Goal: Transaction & Acquisition: Purchase product/service

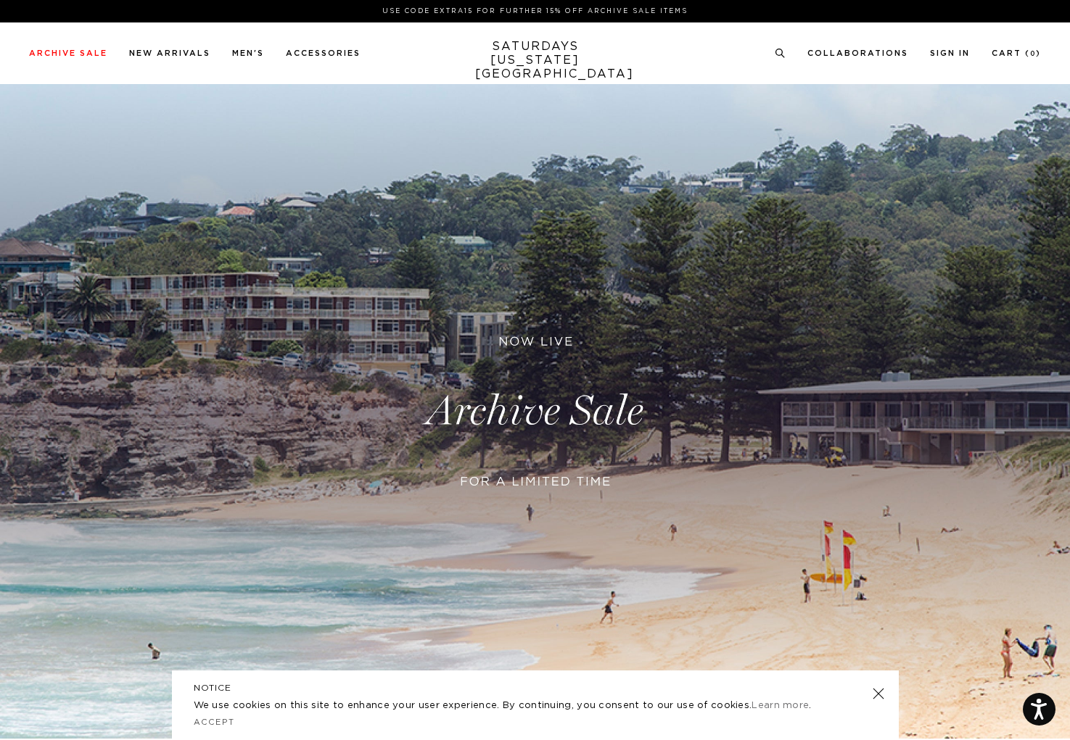
click at [878, 693] on link at bounding box center [877, 694] width 20 height 20
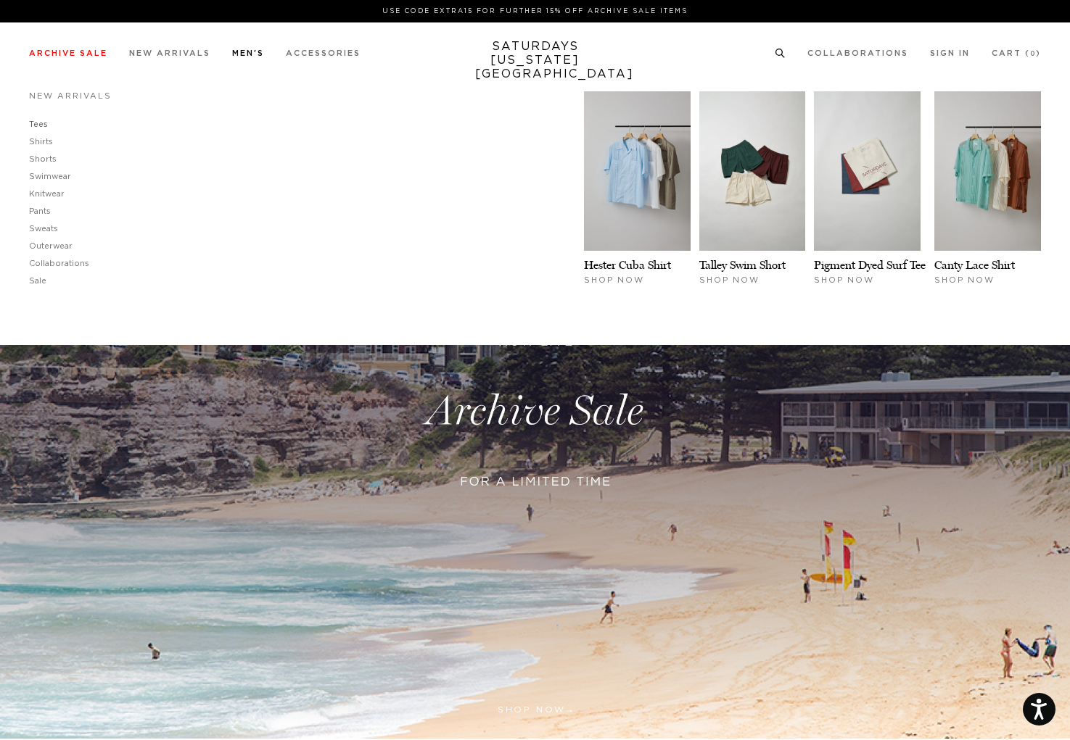
click at [39, 121] on link "Tees" at bounding box center [38, 124] width 19 height 8
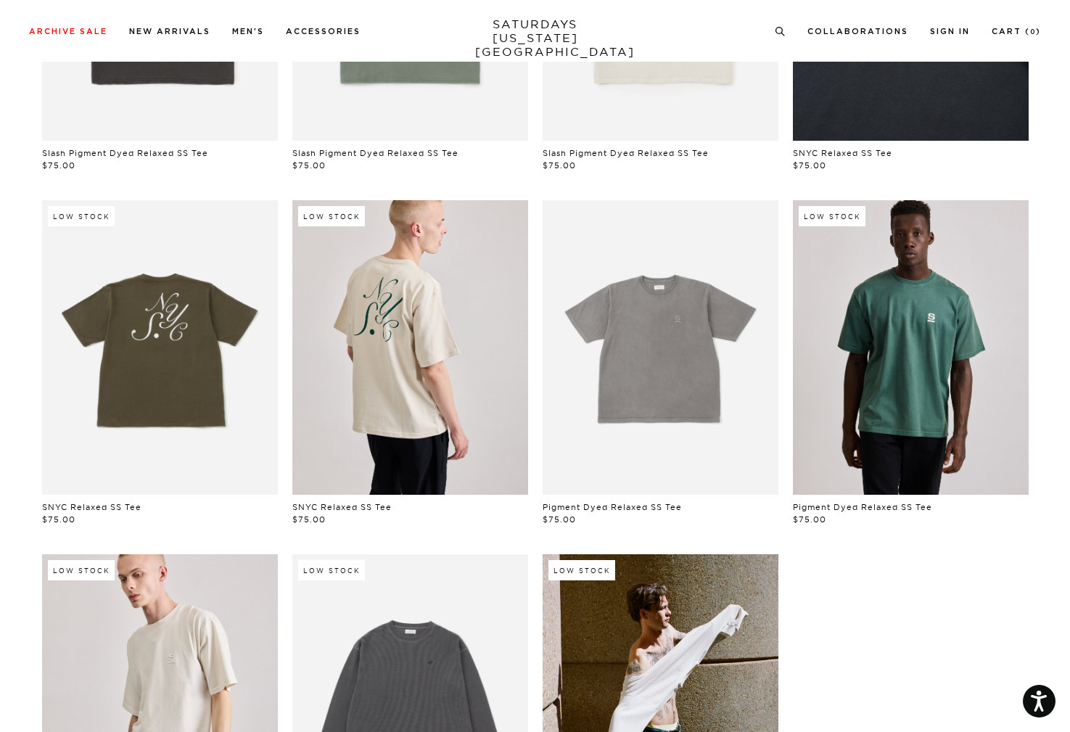
scroll to position [600, 0]
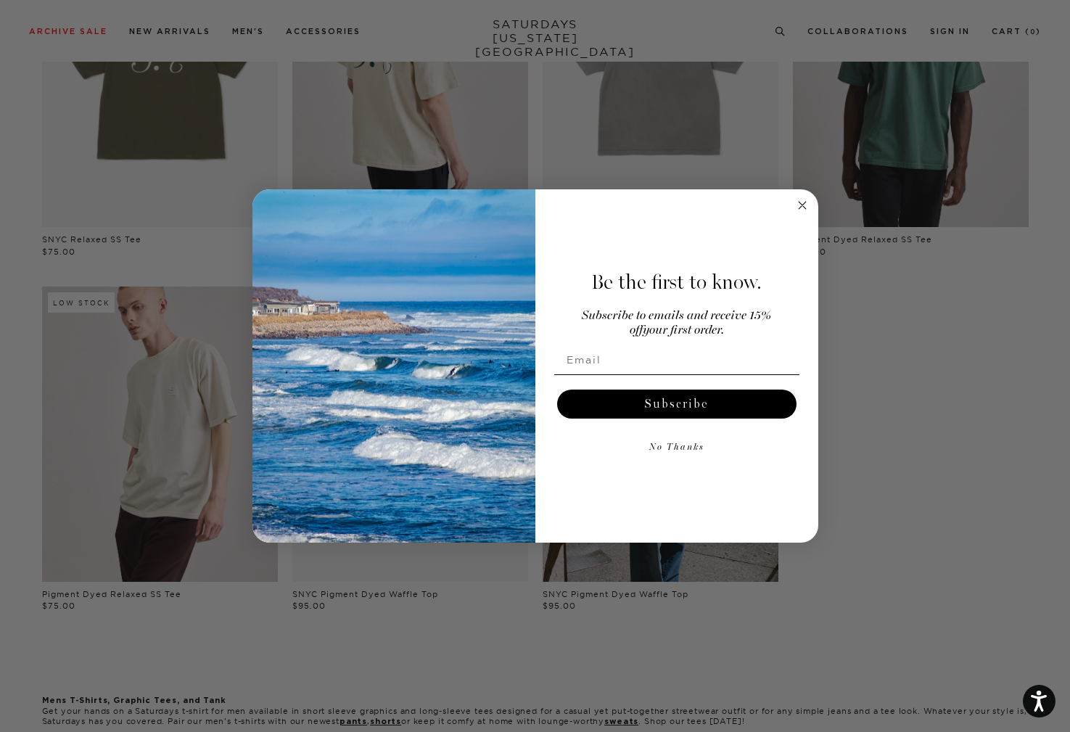
click at [805, 209] on circle "Close dialog" at bounding box center [801, 205] width 17 height 17
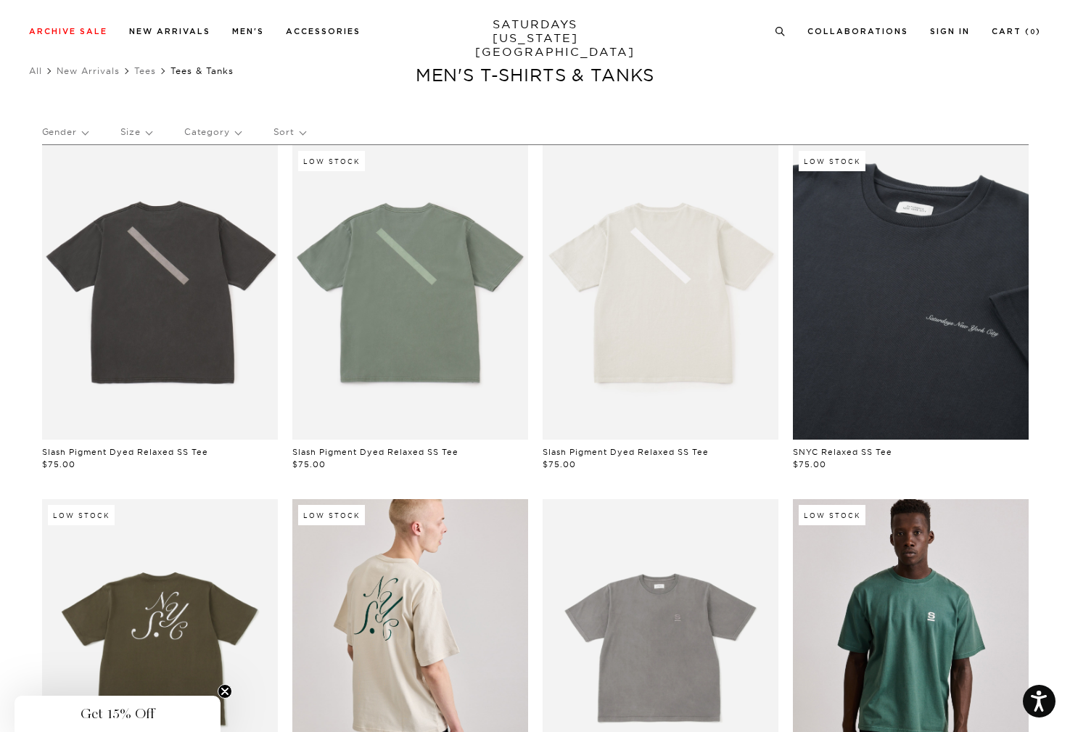
scroll to position [114, 0]
